Goal: Information Seeking & Learning: Learn about a topic

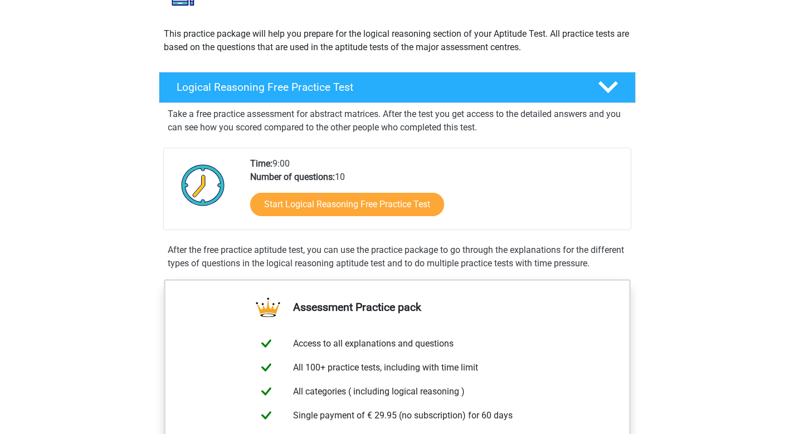
scroll to position [119, 0]
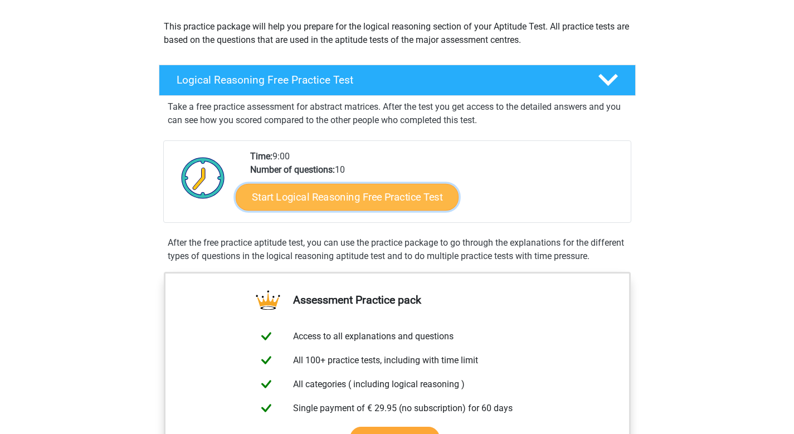
click at [358, 206] on link "Start Logical Reasoning Free Practice Test" at bounding box center [347, 196] width 223 height 27
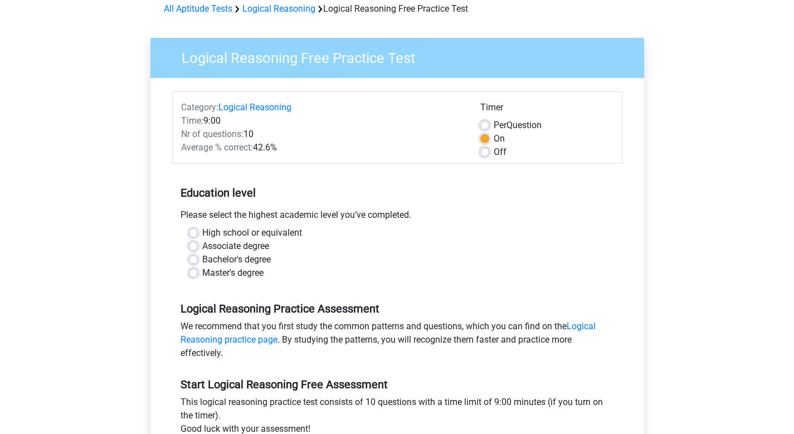
scroll to position [54, 0]
click at [494, 120] on label "Per Question" at bounding box center [518, 124] width 48 height 13
click at [482, 120] on input "Per Question" at bounding box center [484, 123] width 9 height 11
radio input "true"
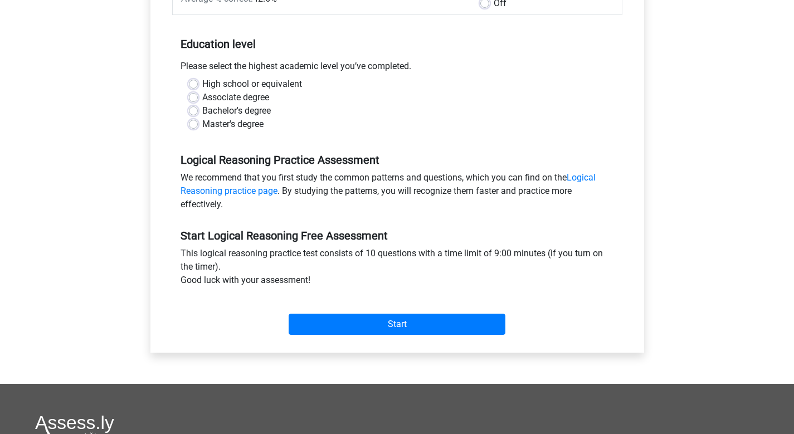
scroll to position [216, 0]
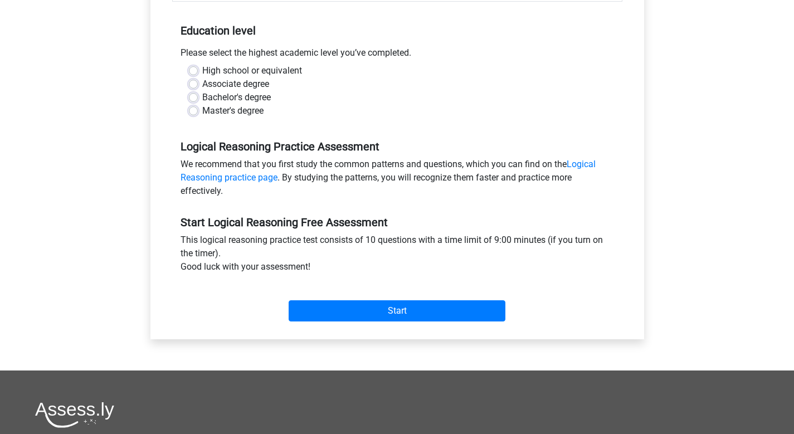
click at [202, 95] on label "Bachelor's degree" at bounding box center [236, 97] width 69 height 13
click at [192, 95] on input "Bachelor's degree" at bounding box center [193, 96] width 9 height 11
radio input "true"
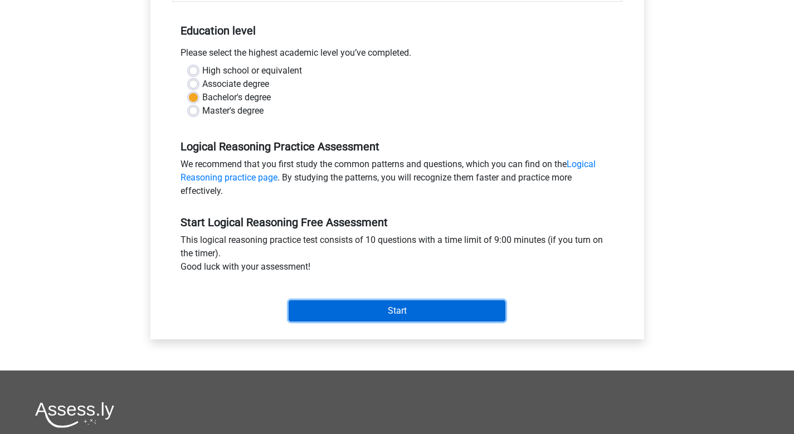
click at [417, 315] on input "Start" at bounding box center [397, 310] width 217 height 21
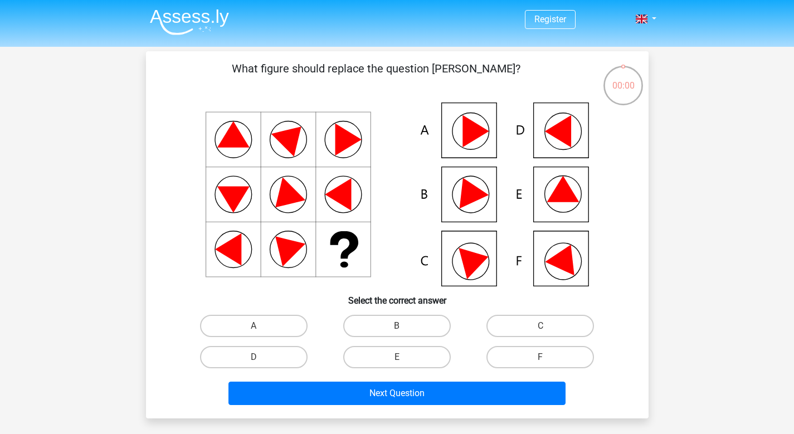
click at [474, 203] on icon at bounding box center [397, 195] width 449 height 184
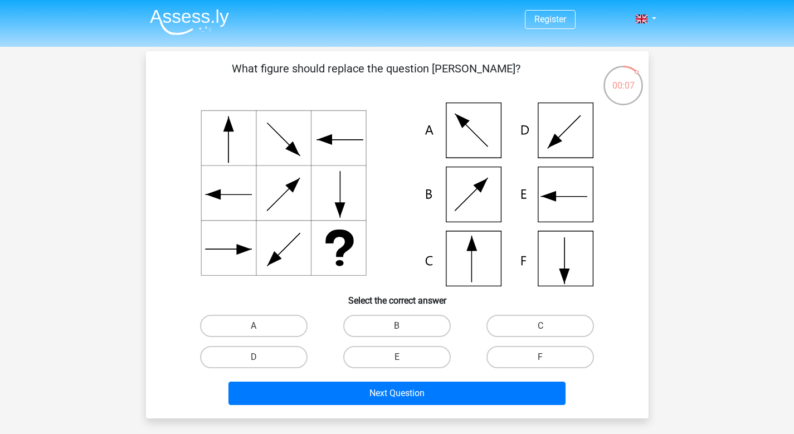
click at [491, 253] on icon at bounding box center [397, 195] width 449 height 184
click at [521, 320] on label "C" at bounding box center [540, 326] width 108 height 22
click at [540, 326] on input "C" at bounding box center [543, 329] width 7 height 7
radio input "true"
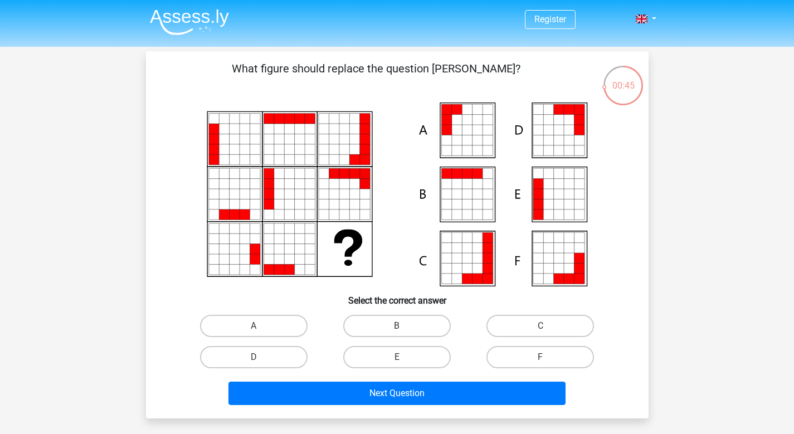
click at [461, 112] on icon at bounding box center [457, 109] width 10 height 10
click at [270, 330] on label "A" at bounding box center [254, 326] width 108 height 22
click at [261, 330] on input "A" at bounding box center [256, 329] width 7 height 7
radio input "true"
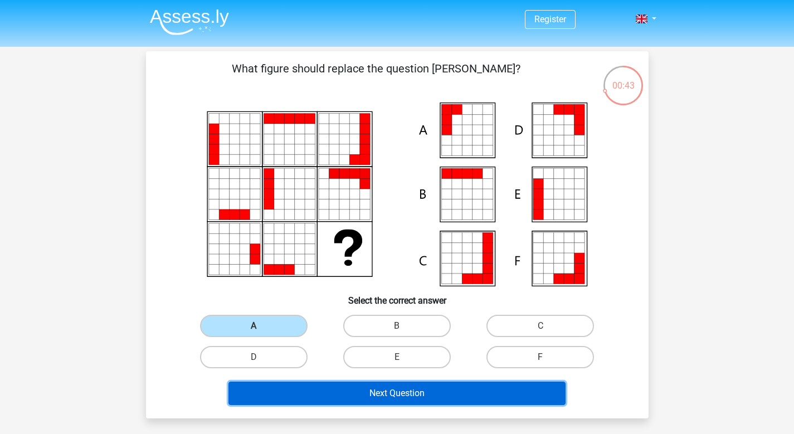
click at [357, 396] on button "Next Question" at bounding box center [396, 393] width 337 height 23
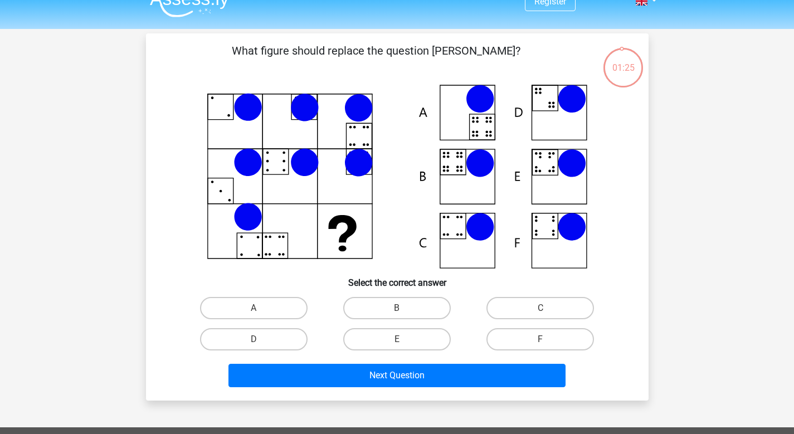
scroll to position [16, 0]
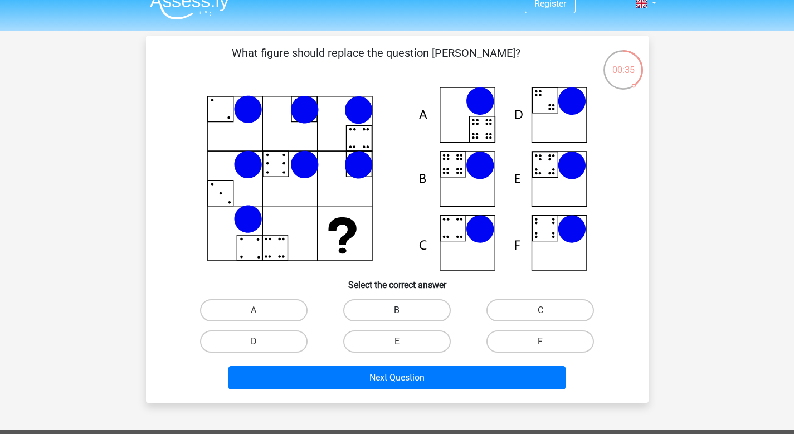
click at [416, 307] on label "B" at bounding box center [397, 310] width 108 height 22
click at [404, 310] on input "B" at bounding box center [400, 313] width 7 height 7
radio input "true"
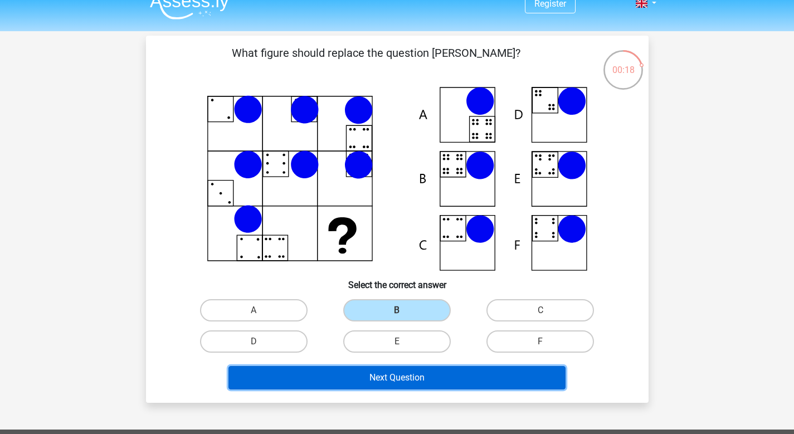
click at [439, 384] on button "Next Question" at bounding box center [396, 377] width 337 height 23
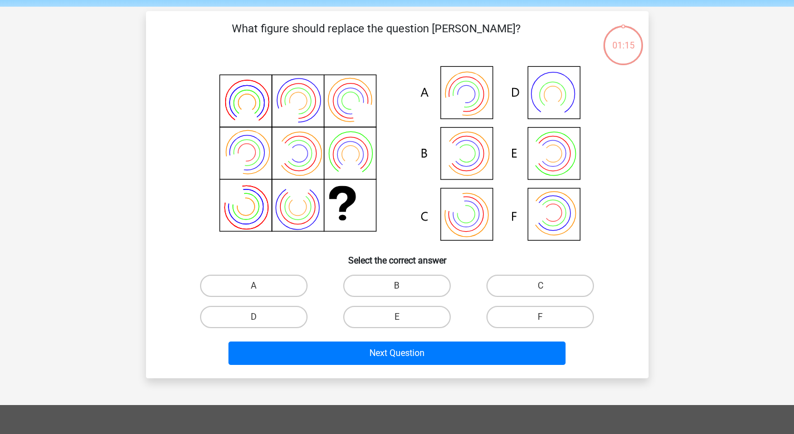
scroll to position [51, 0]
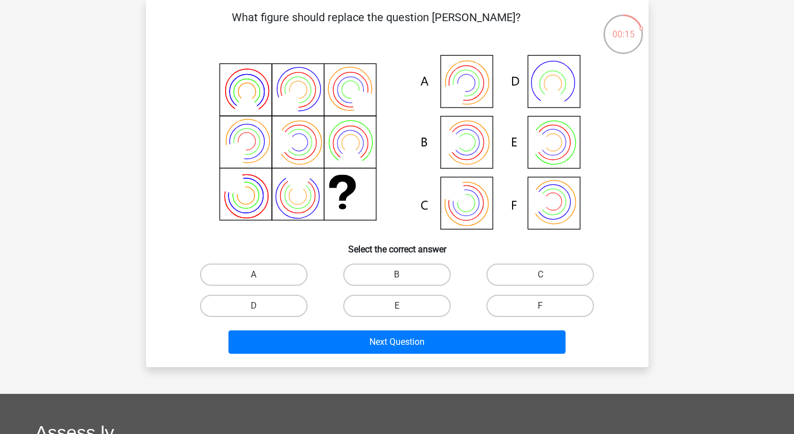
click at [567, 150] on icon at bounding box center [552, 142] width 35 height 35
click at [423, 302] on label "E" at bounding box center [397, 306] width 108 height 22
click at [404, 306] on input "E" at bounding box center [400, 309] width 7 height 7
radio input "true"
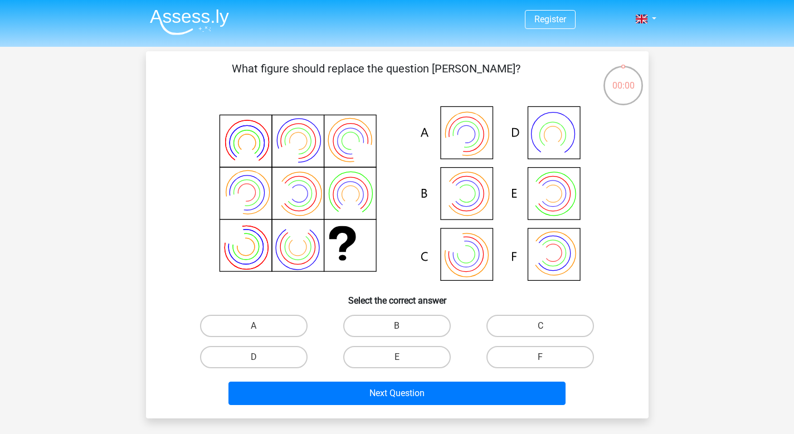
scroll to position [51, 0]
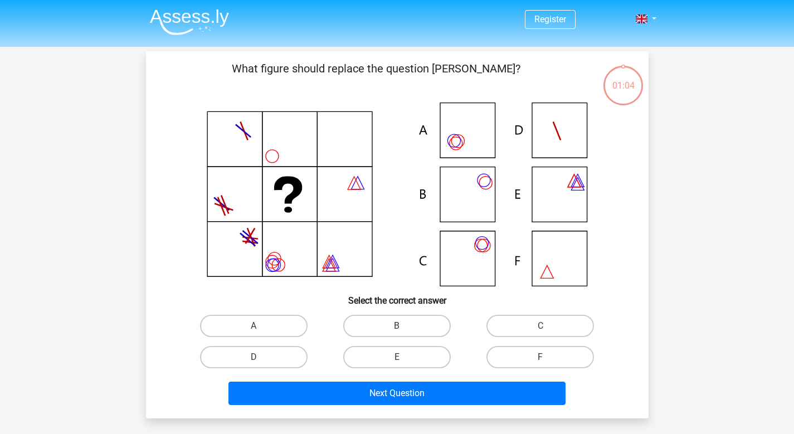
scroll to position [51, 0]
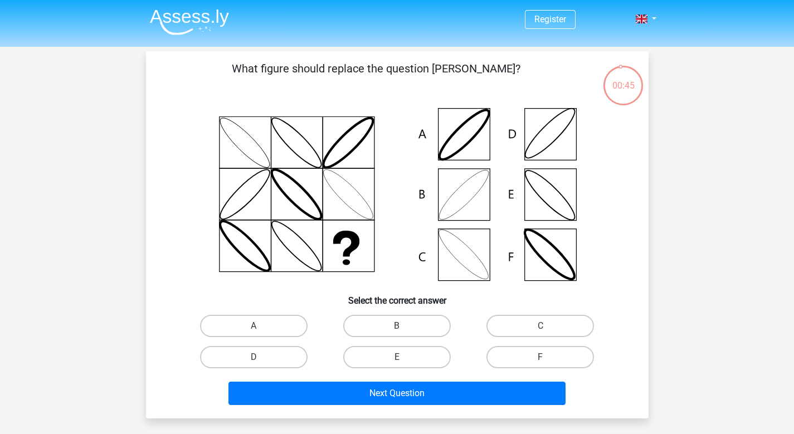
scroll to position [51, 0]
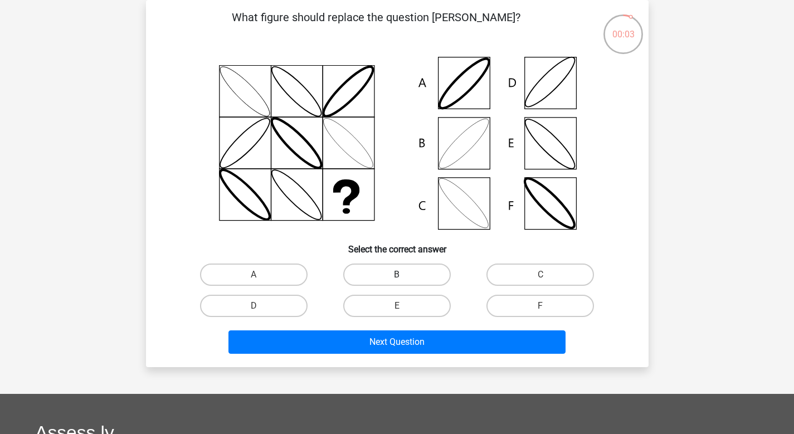
click at [384, 277] on label "B" at bounding box center [397, 275] width 108 height 22
click at [397, 277] on input "B" at bounding box center [400, 278] width 7 height 7
radio input "true"
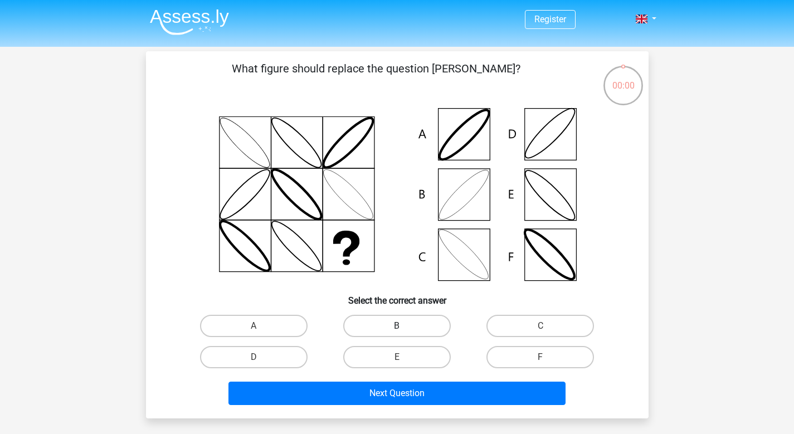
scroll to position [51, 0]
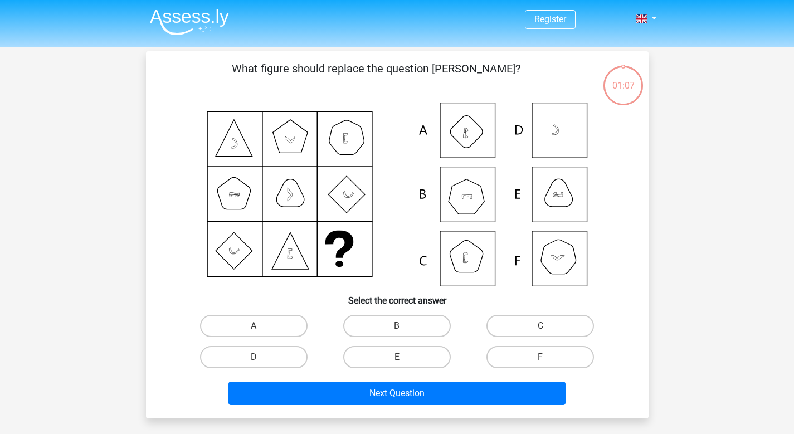
scroll to position [51, 0]
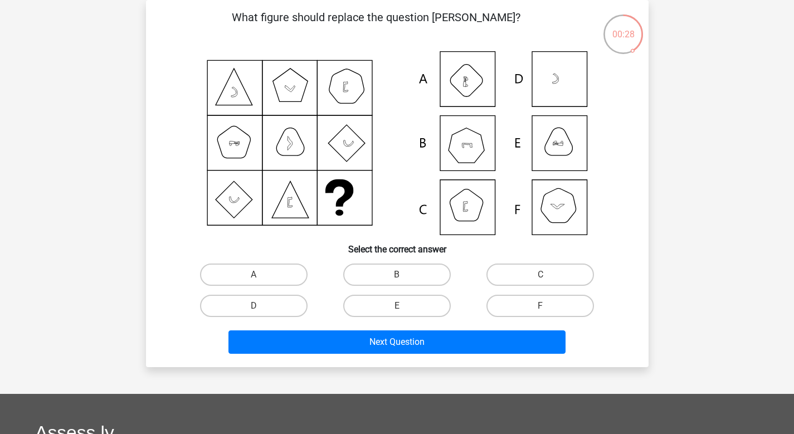
click at [565, 212] on icon at bounding box center [397, 143] width 449 height 184
click at [527, 300] on label "F" at bounding box center [540, 306] width 108 height 22
click at [540, 306] on input "F" at bounding box center [543, 309] width 7 height 7
radio input "true"
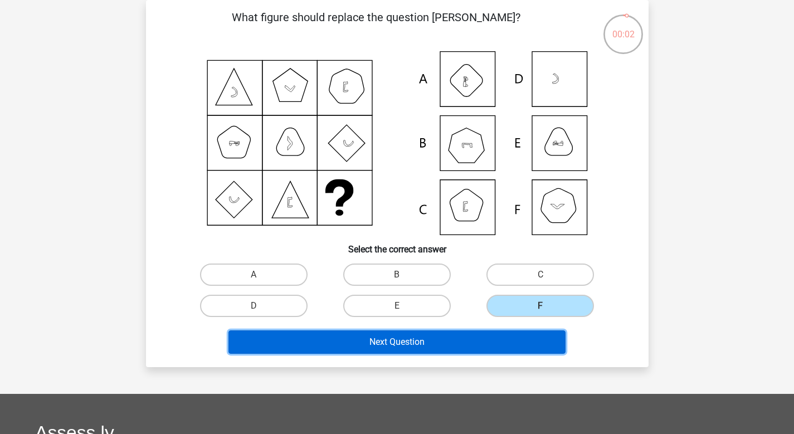
click at [469, 340] on button "Next Question" at bounding box center [396, 341] width 337 height 23
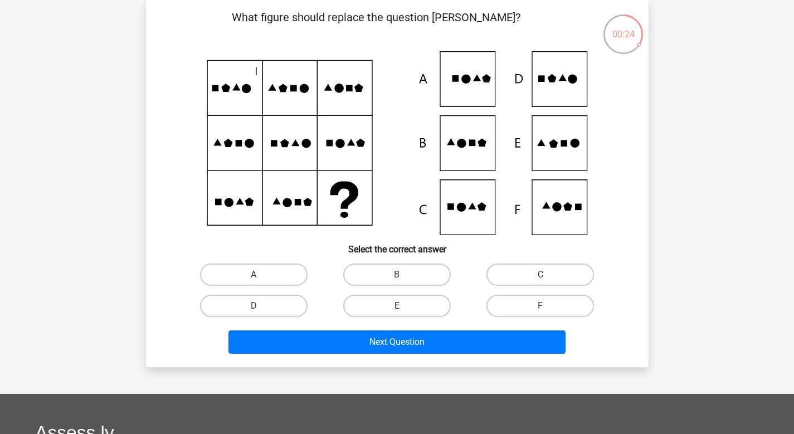
click at [433, 309] on label "E" at bounding box center [397, 306] width 108 height 22
click at [404, 309] on input "E" at bounding box center [400, 309] width 7 height 7
radio input "true"
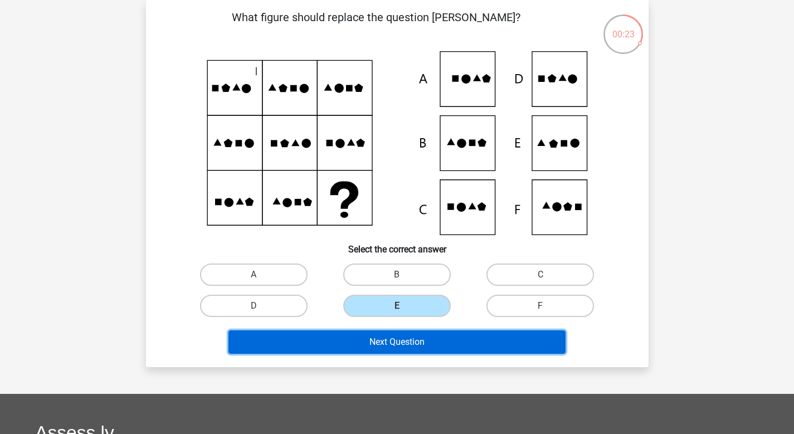
click at [435, 342] on button "Next Question" at bounding box center [396, 341] width 337 height 23
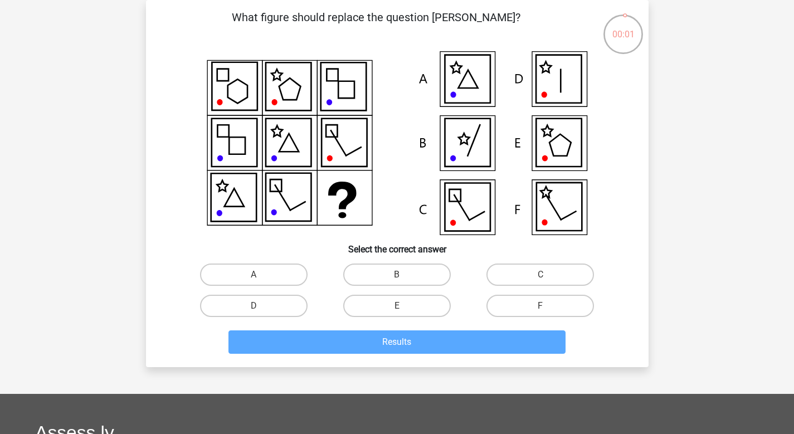
click at [563, 93] on icon at bounding box center [558, 79] width 45 height 48
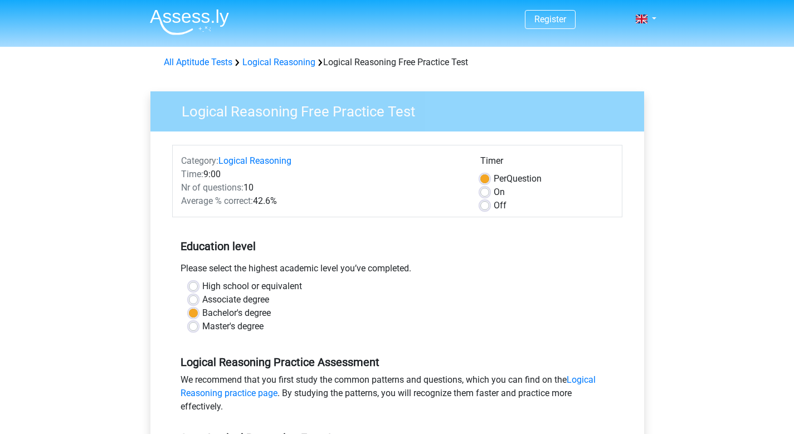
scroll to position [216, 0]
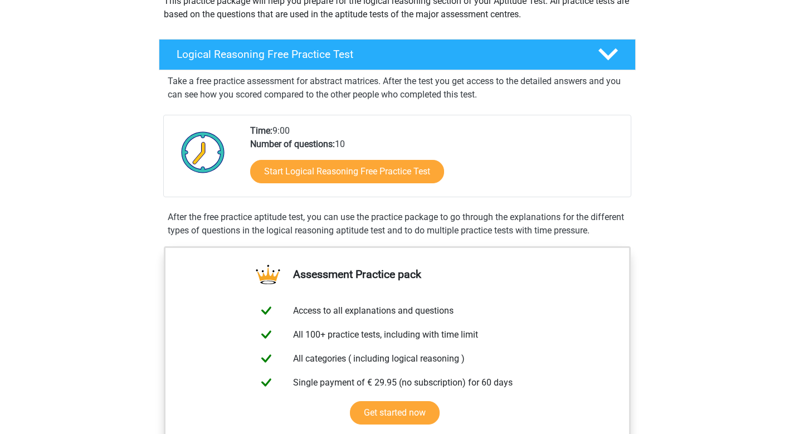
scroll to position [119, 0]
